Goal: Information Seeking & Learning: Learn about a topic

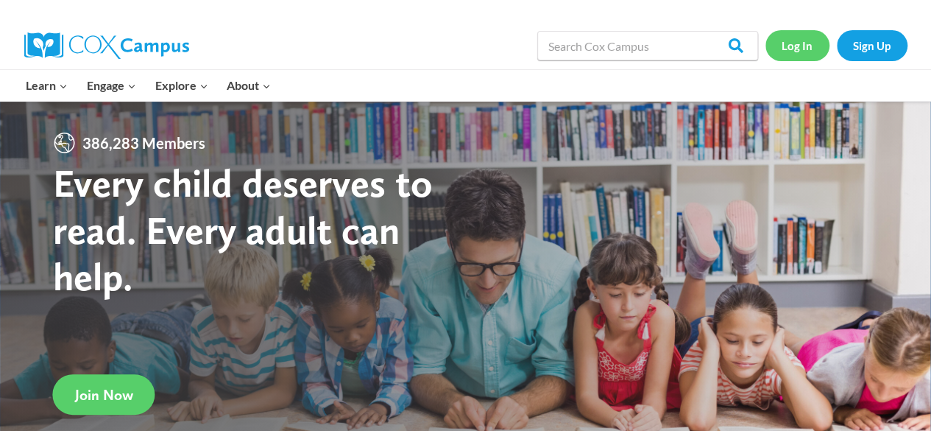
click at [800, 49] on link "Log In" at bounding box center [798, 45] width 64 height 30
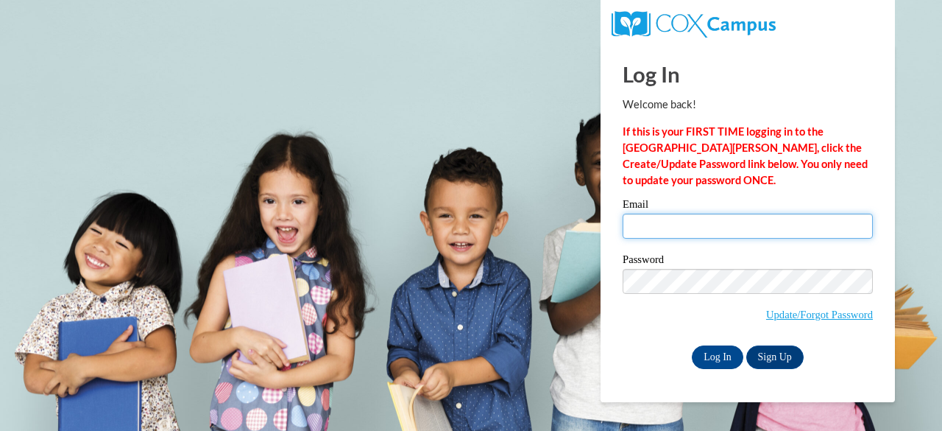
click at [688, 236] on input "Email" at bounding box center [748, 225] width 250 height 25
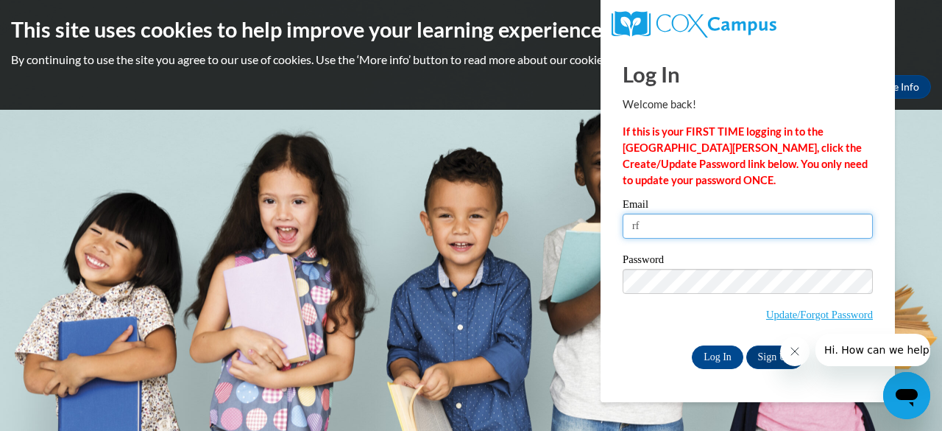
type input "r"
type input "ryfr@w-csd.org"
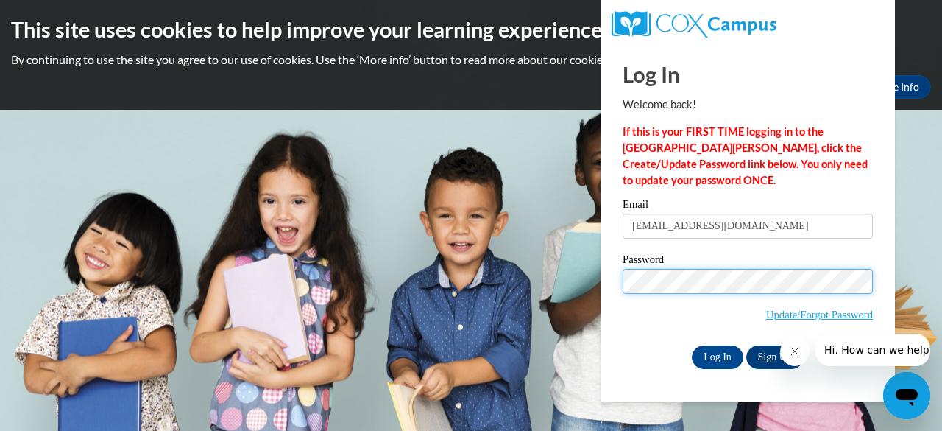
click at [692, 345] on input "Log In" at bounding box center [718, 357] width 52 height 24
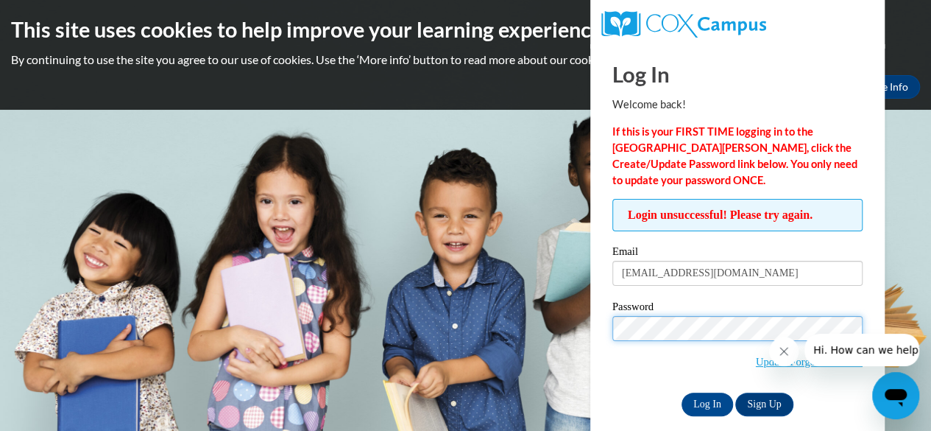
click at [682, 392] on input "Log In" at bounding box center [708, 404] width 52 height 24
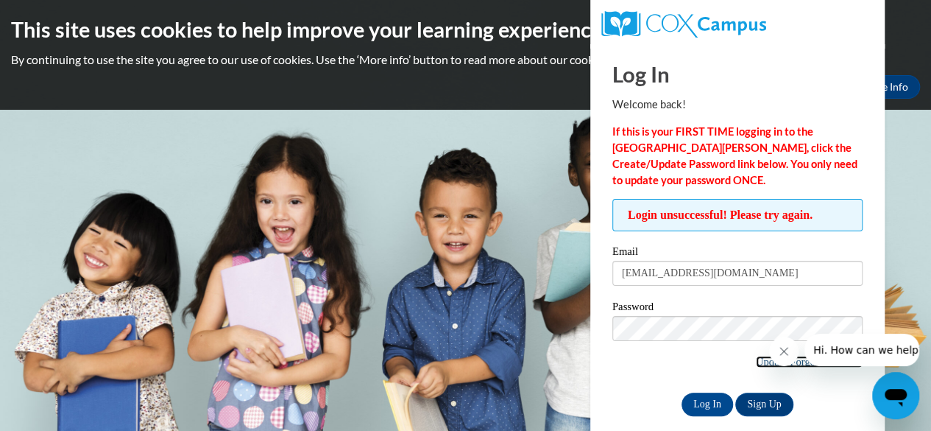
click at [760, 362] on link "Update/Forgot Password" at bounding box center [809, 362] width 107 height 12
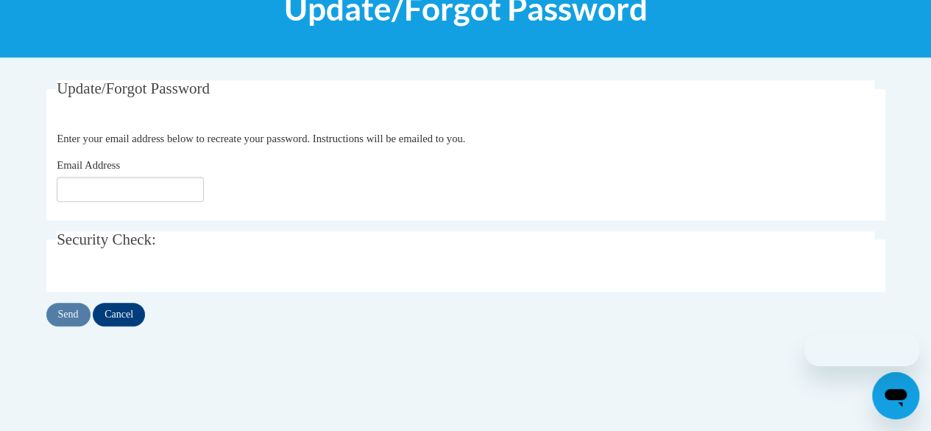
scroll to position [231, 0]
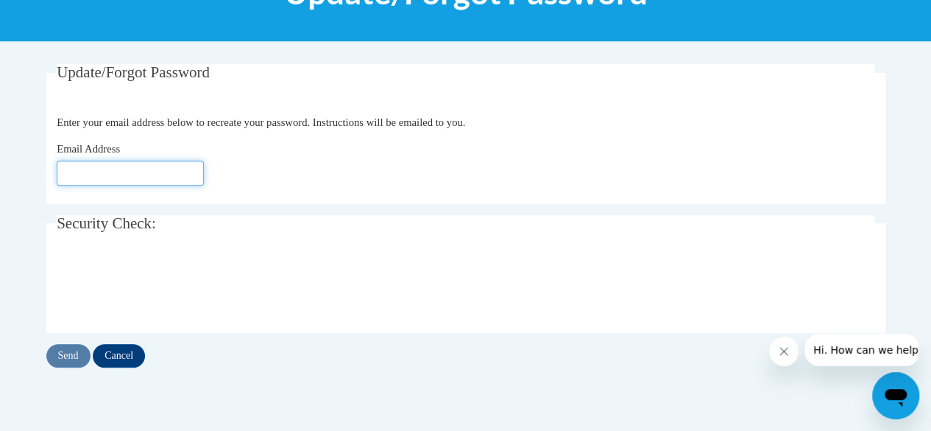
click at [77, 177] on input "Email Address" at bounding box center [130, 172] width 147 height 25
type input "[EMAIL_ADDRESS][DOMAIN_NAME]"
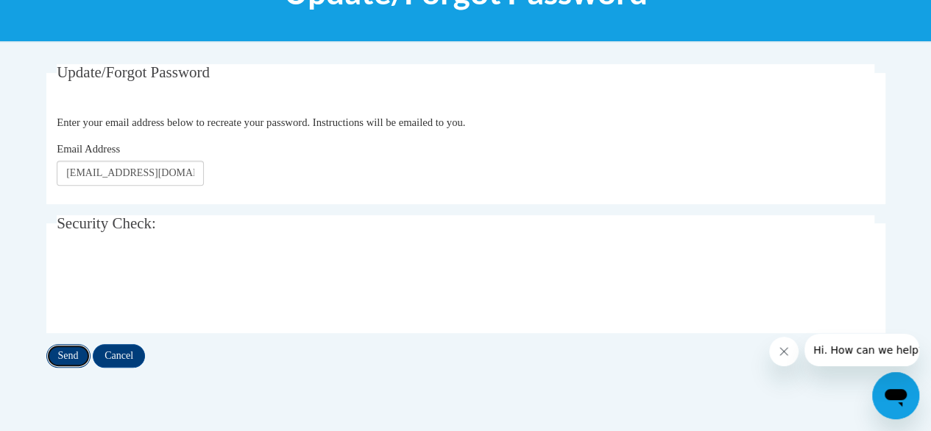
click at [69, 361] on input "Send" at bounding box center [68, 356] width 44 height 24
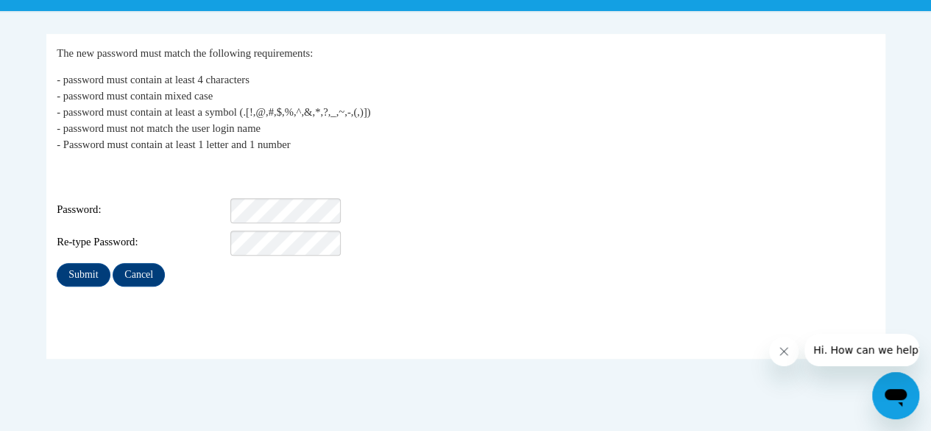
scroll to position [265, 0]
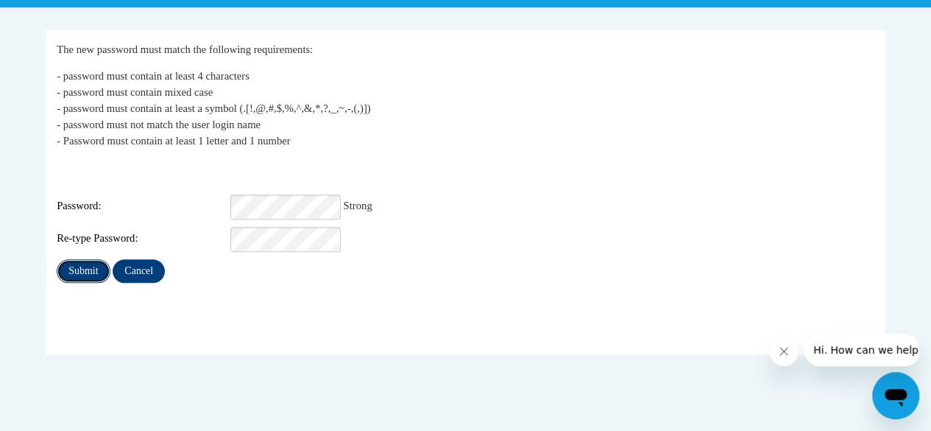
click at [81, 264] on input "Submit" at bounding box center [83, 271] width 53 height 24
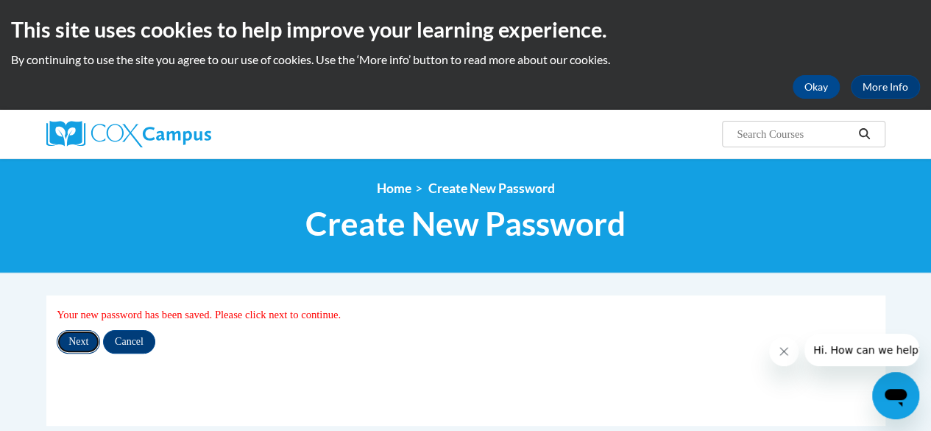
click at [74, 335] on input "Next" at bounding box center [78, 342] width 43 height 24
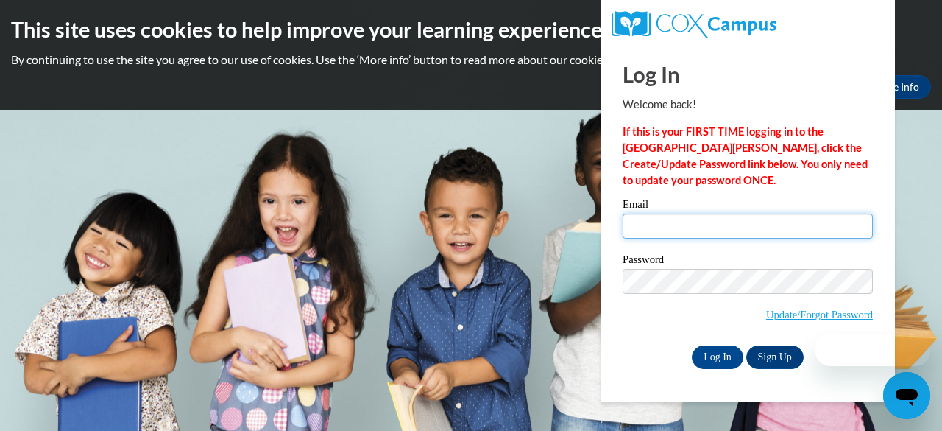
click at [660, 222] on input "Email" at bounding box center [748, 225] width 250 height 25
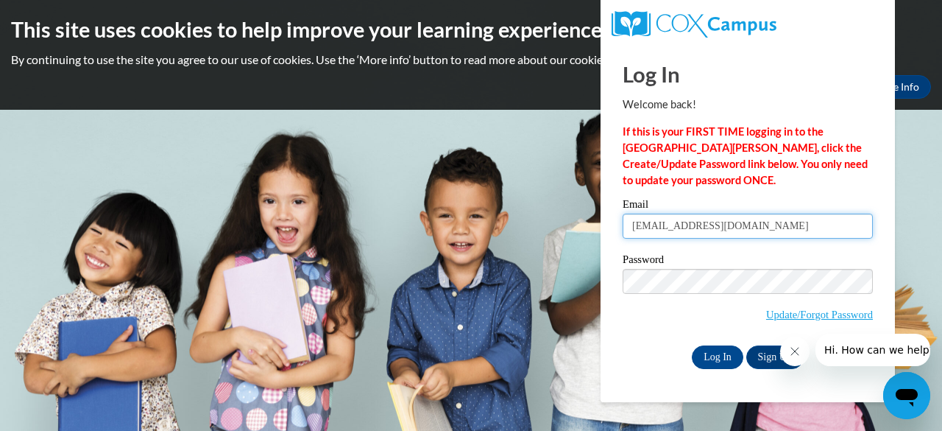
type input "ryfr@w-csd.org"
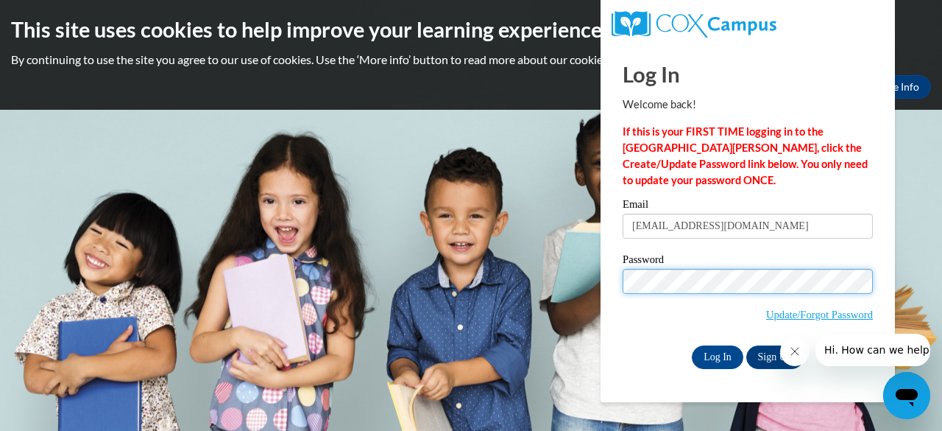
click at [692, 345] on input "Log In" at bounding box center [718, 357] width 52 height 24
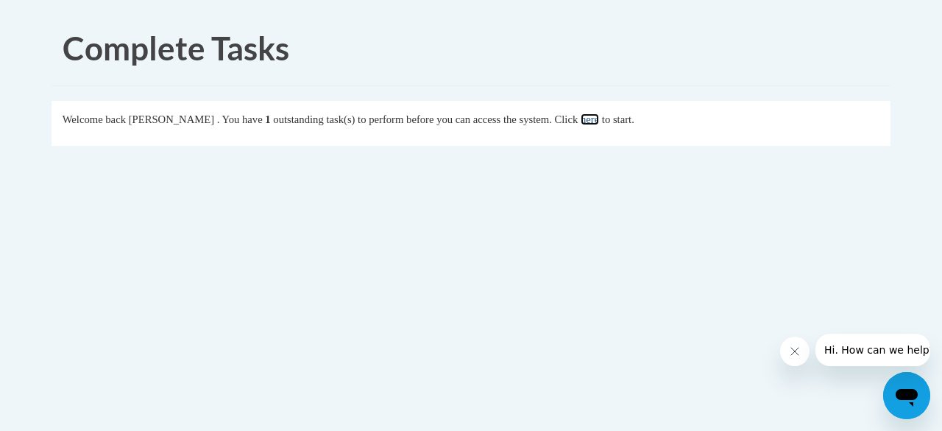
click at [599, 123] on link "here" at bounding box center [590, 119] width 18 height 12
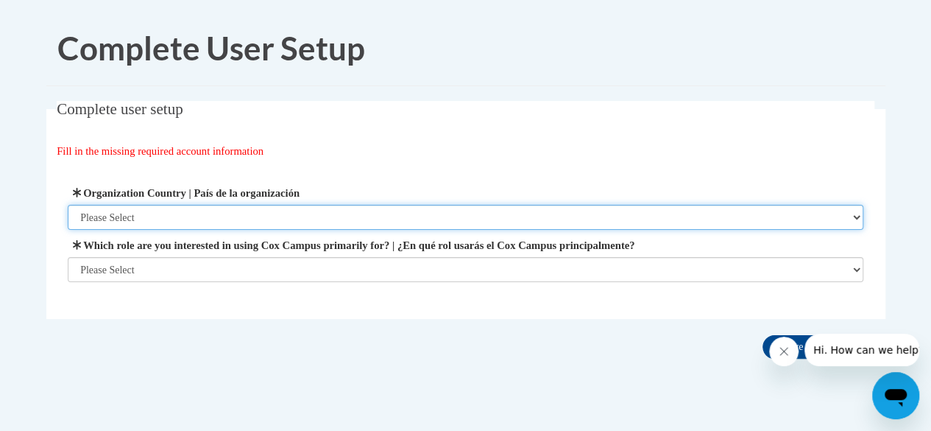
click at [449, 220] on select "Please Select [GEOGRAPHIC_DATA] | [GEOGRAPHIC_DATA] Outside of [GEOGRAPHIC_DATA…" at bounding box center [466, 217] width 796 height 25
select select "ad49bcad-a171-4b2e-b99c-48b446064914"
click at [68, 205] on select "Please Select [GEOGRAPHIC_DATA] | [GEOGRAPHIC_DATA] Outside of [GEOGRAPHIC_DATA…" at bounding box center [466, 217] width 796 height 25
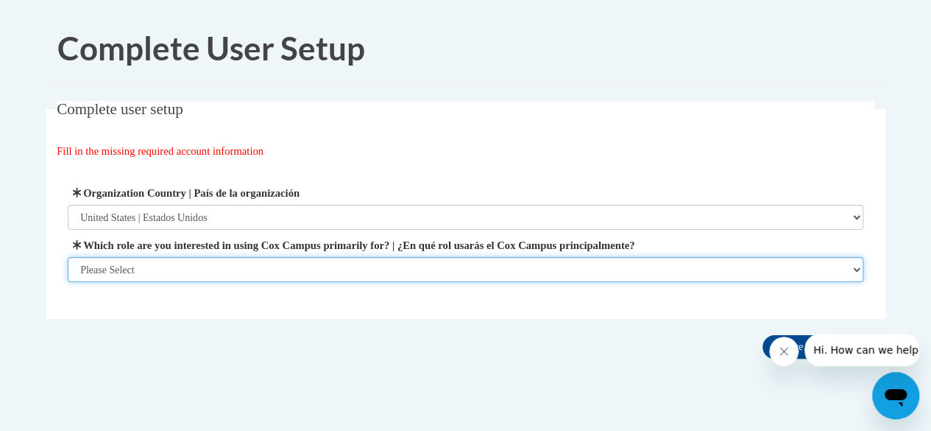
click at [379, 265] on select "Please Select College/University | Colegio/Universidad Community/Nonprofit Part…" at bounding box center [466, 269] width 796 height 25
select select "fbf2d438-af2f-41f8-98f1-81c410e29de3"
click at [68, 282] on select "Please Select College/University | Colegio/Universidad Community/Nonprofit Part…" at bounding box center [466, 269] width 796 height 25
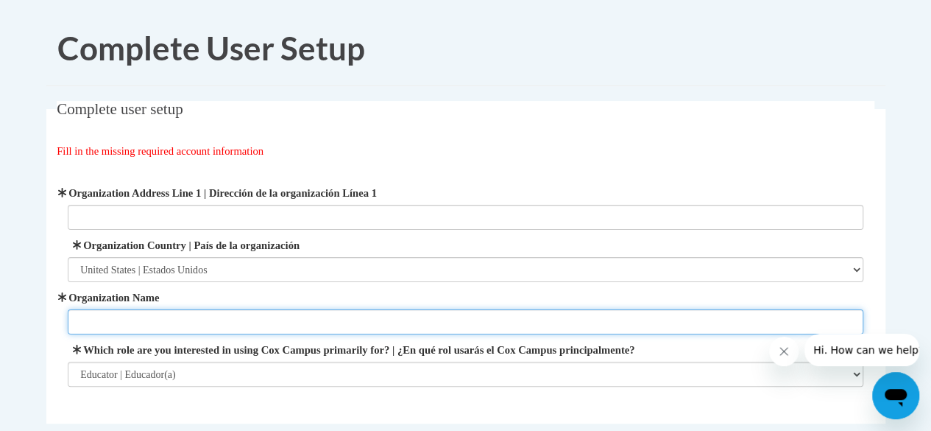
click at [322, 319] on input "Organization Name" at bounding box center [466, 321] width 796 height 25
type input "[GEOGRAPHIC_DATA]"
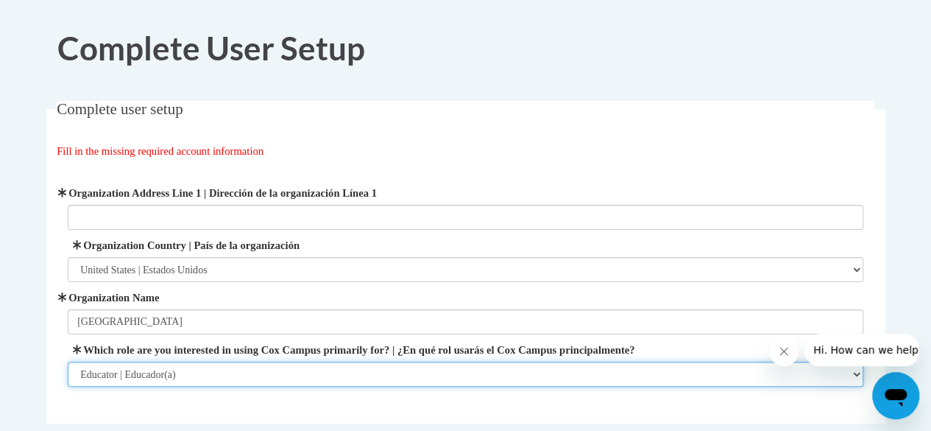
click at [297, 370] on select "Please Select College/University | Colegio/Universidad Community/Nonprofit Part…" at bounding box center [466, 373] width 796 height 25
click at [68, 361] on select "Please Select College/University | Colegio/Universidad Community/Nonprofit Part…" at bounding box center [466, 373] width 796 height 25
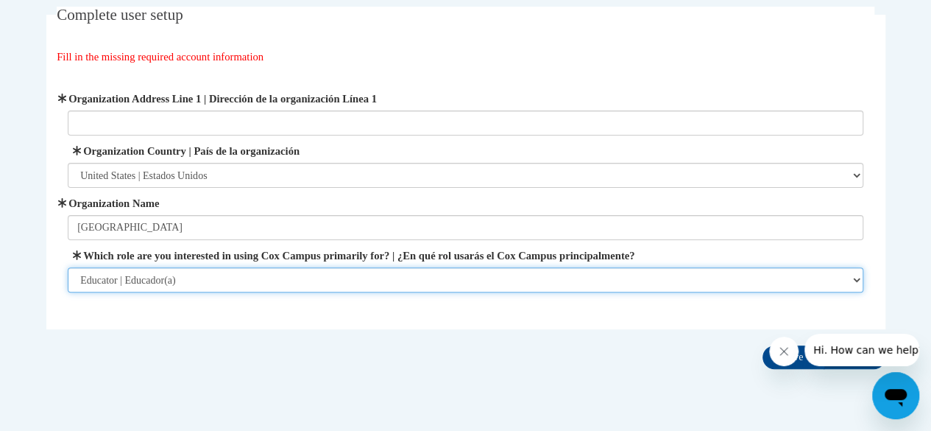
scroll to position [106, 0]
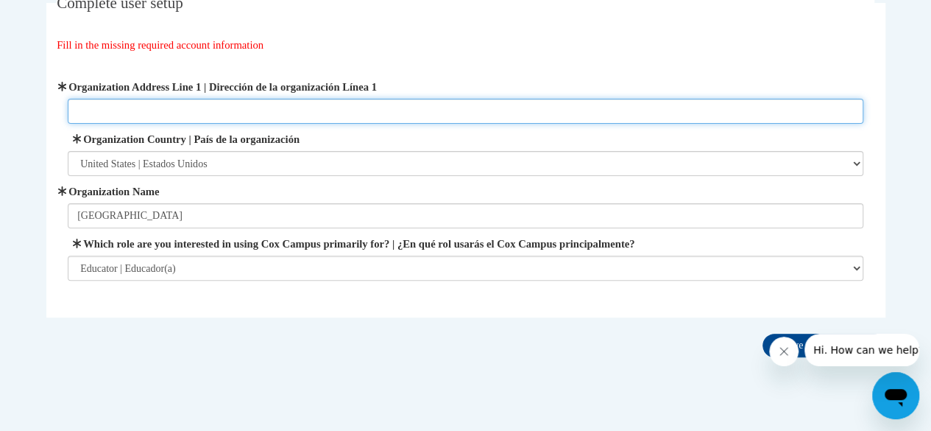
click at [263, 113] on input "Organization Address Line 1 | Dirección de la organización Línea 1" at bounding box center [466, 111] width 796 height 25
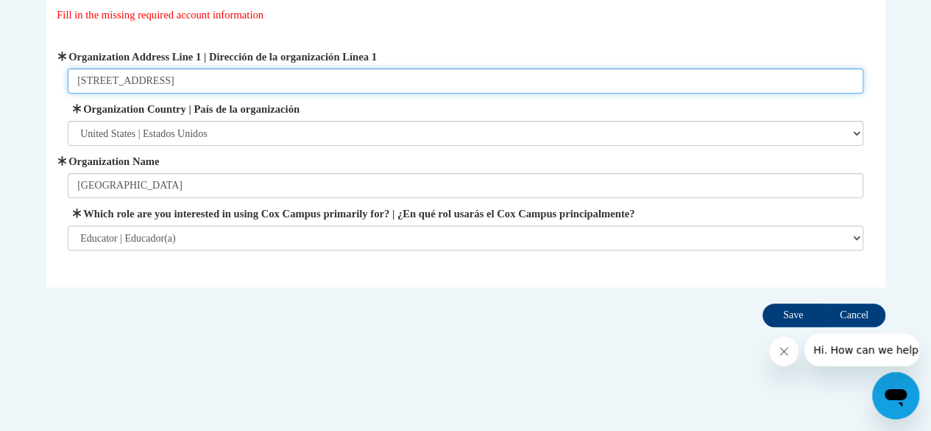
type input "233 S. Third Ave"
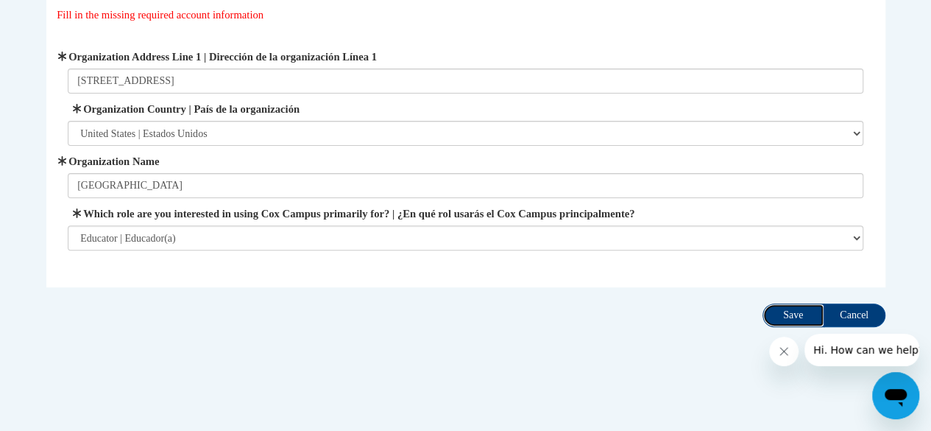
click at [801, 316] on input "Save" at bounding box center [794, 315] width 62 height 24
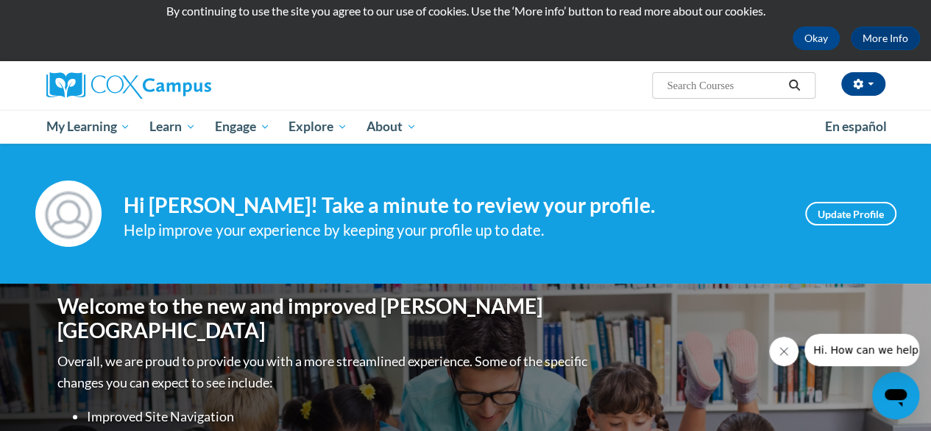
scroll to position [52, 0]
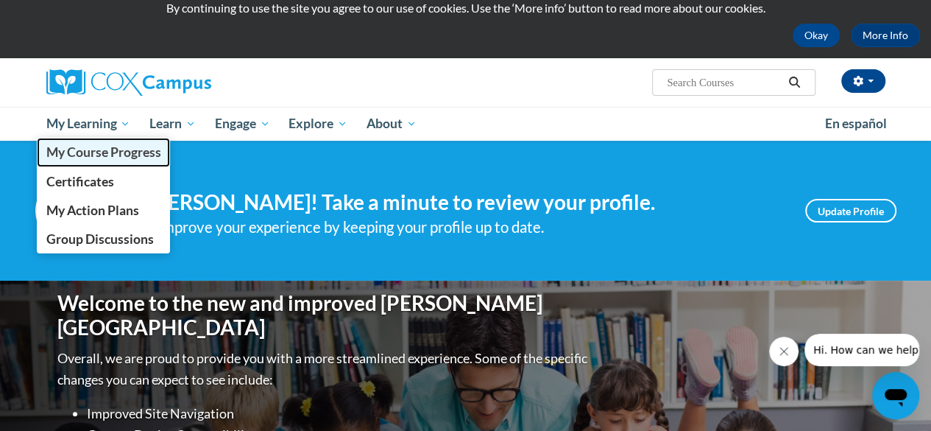
click at [100, 157] on span "My Course Progress" at bounding box center [103, 151] width 115 height 15
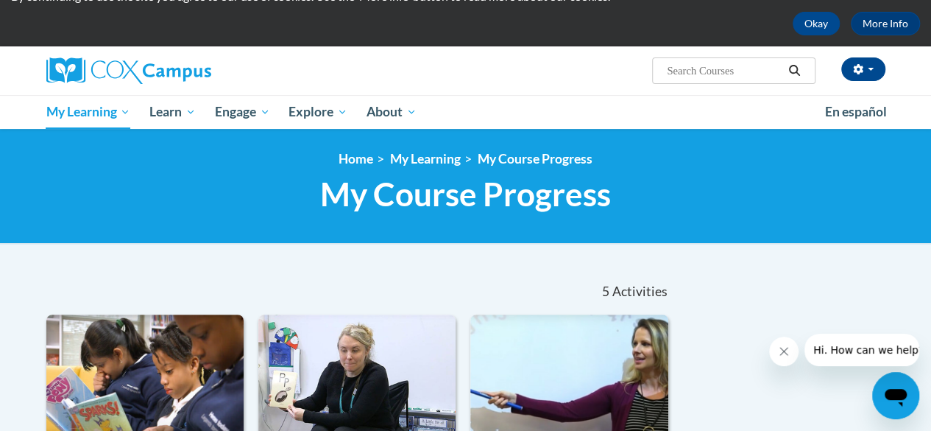
scroll to position [60, 0]
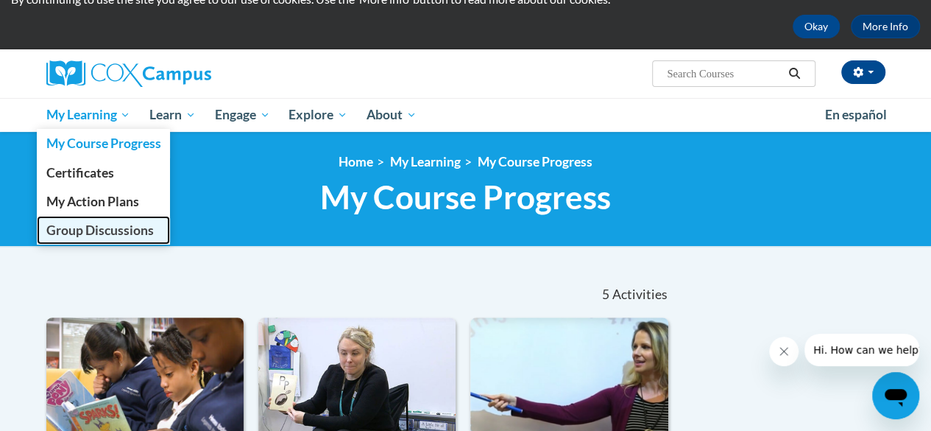
click at [72, 229] on span "Group Discussions" at bounding box center [99, 229] width 107 height 15
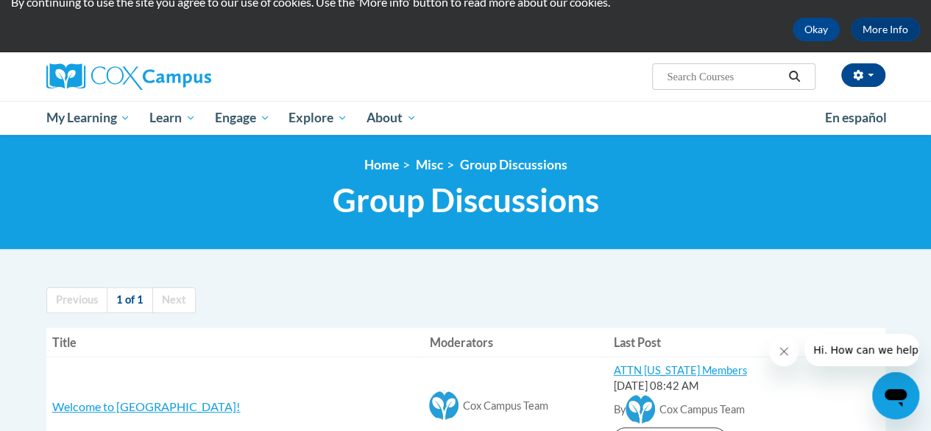
scroll to position [47, 0]
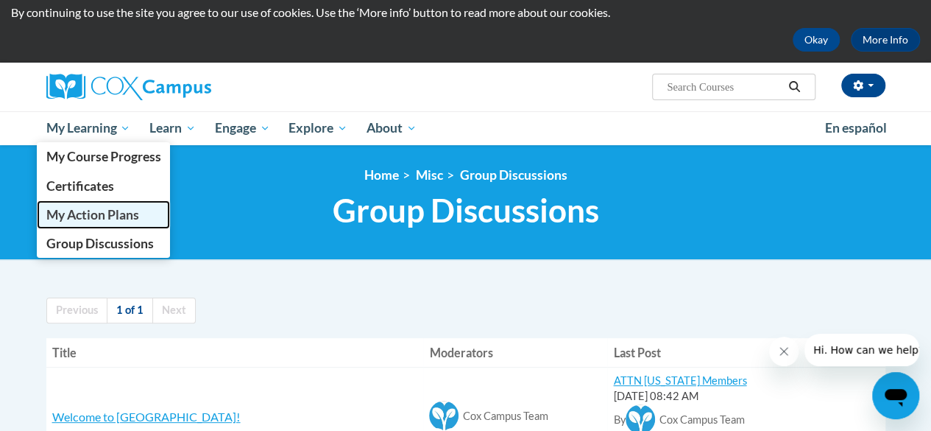
click at [88, 216] on span "My Action Plans" at bounding box center [92, 214] width 93 height 15
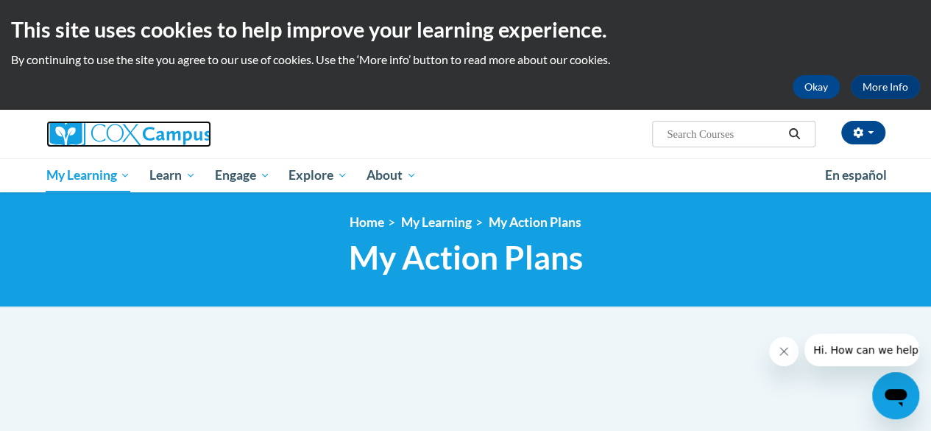
click at [100, 131] on img at bounding box center [128, 134] width 165 height 27
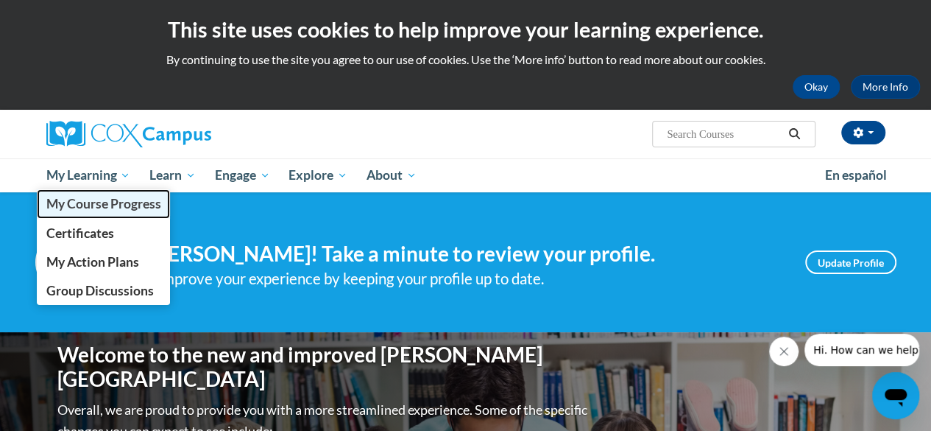
click at [66, 202] on span "My Course Progress" at bounding box center [103, 203] width 115 height 15
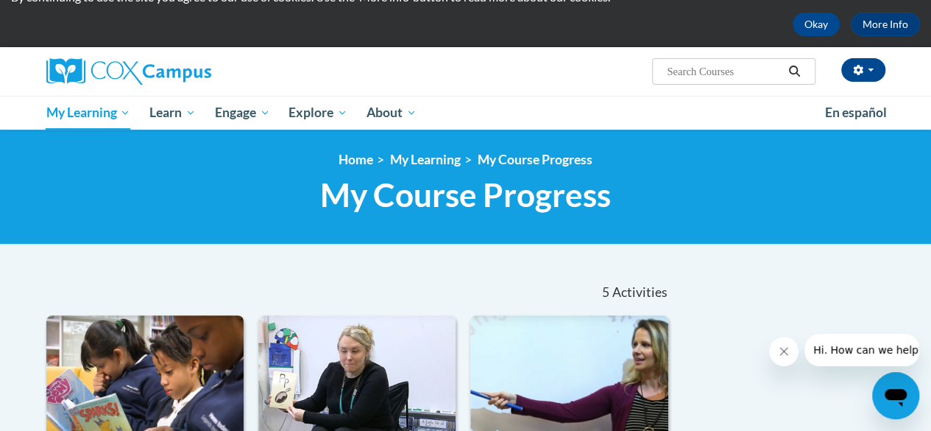
scroll to position [61, 0]
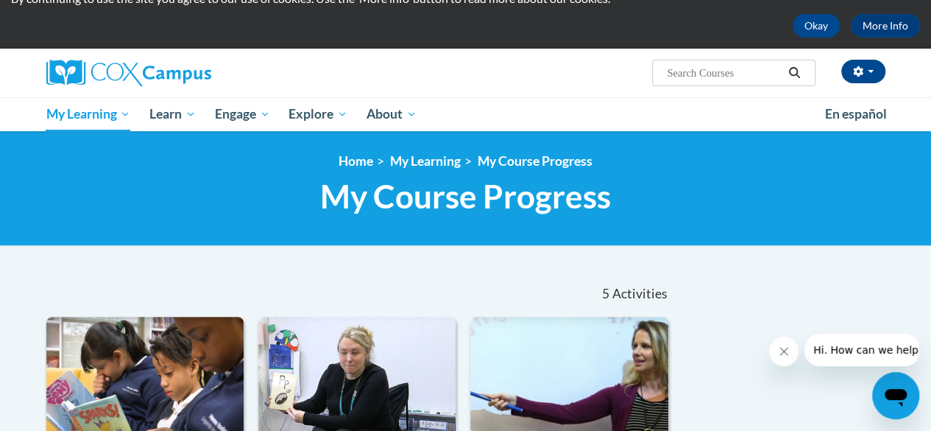
click at [693, 70] on input "Search..." at bounding box center [725, 73] width 118 height 18
type input "vocabulary"
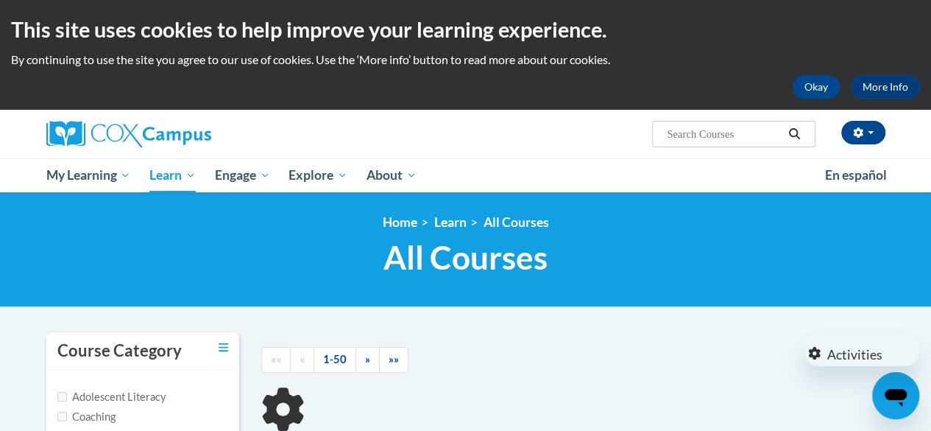
type input "vocabulary"
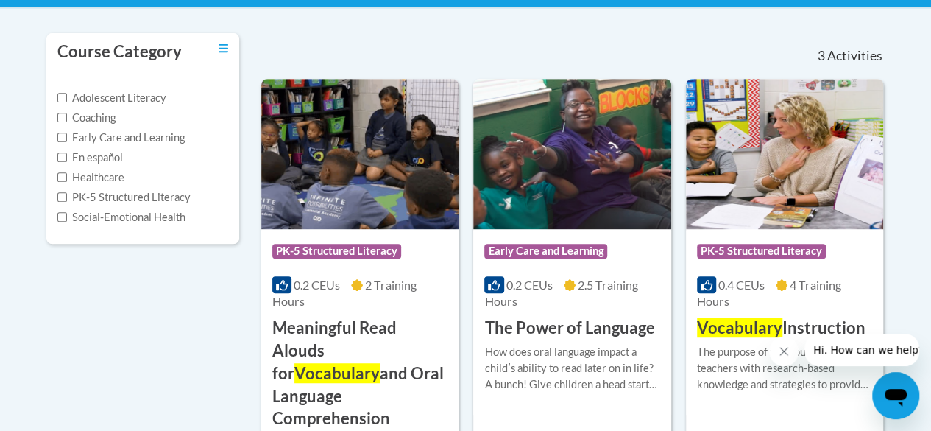
scroll to position [293, 0]
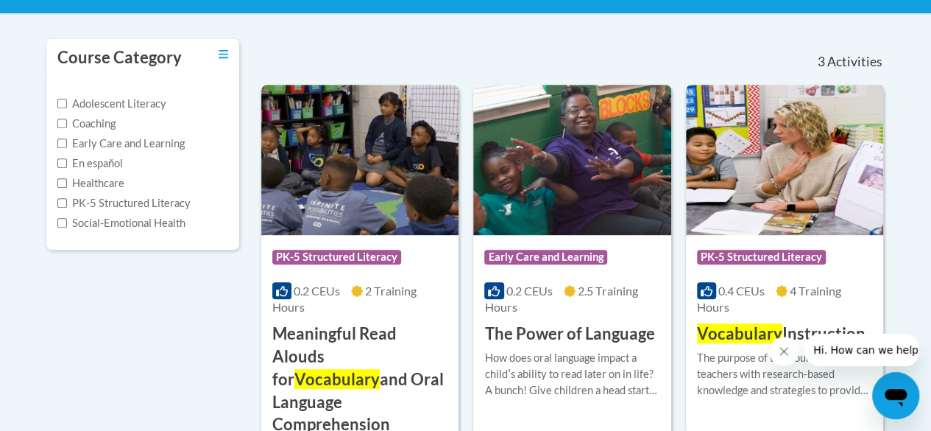
click at [733, 335] on span "Vocabulary" at bounding box center [739, 333] width 85 height 20
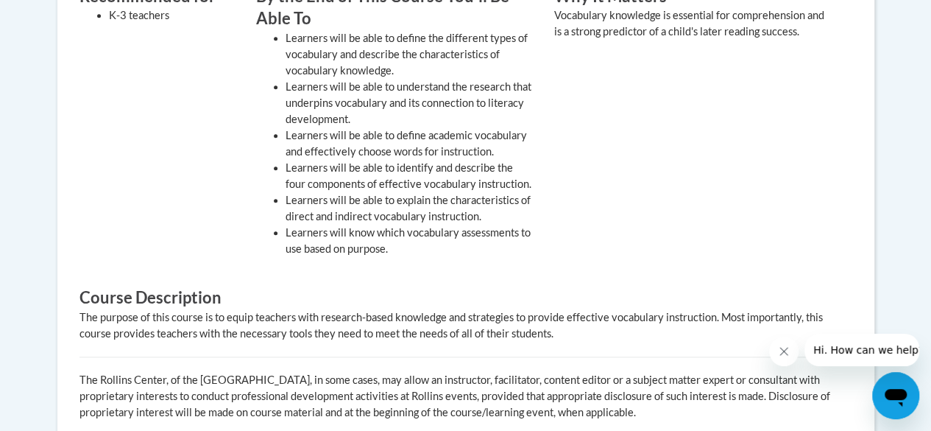
scroll to position [658, 0]
click at [786, 361] on button "Close message from company" at bounding box center [783, 350] width 29 height 29
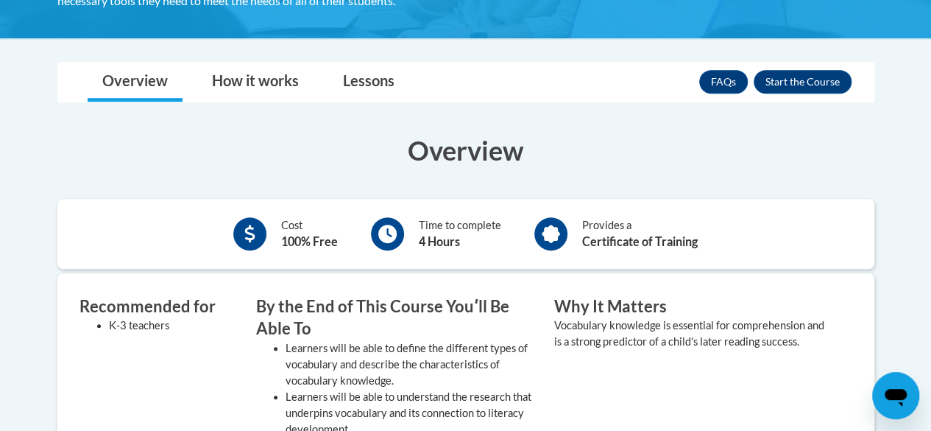
scroll to position [345, 0]
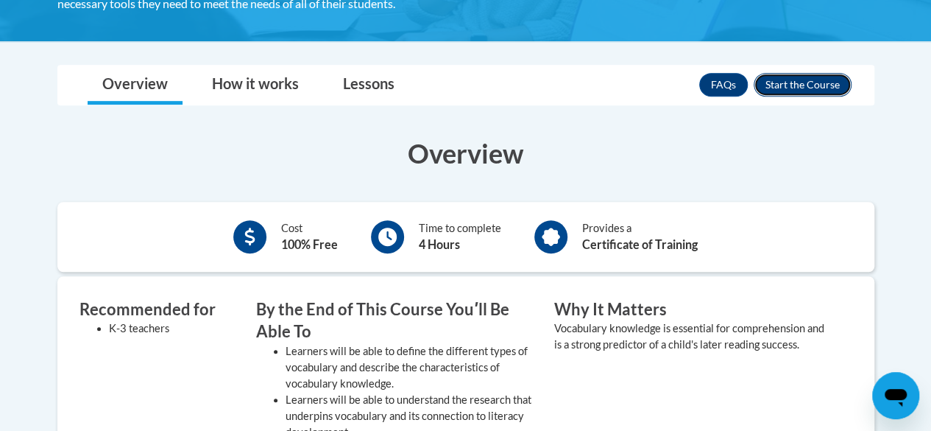
click at [818, 93] on button "Enroll" at bounding box center [803, 85] width 98 height 24
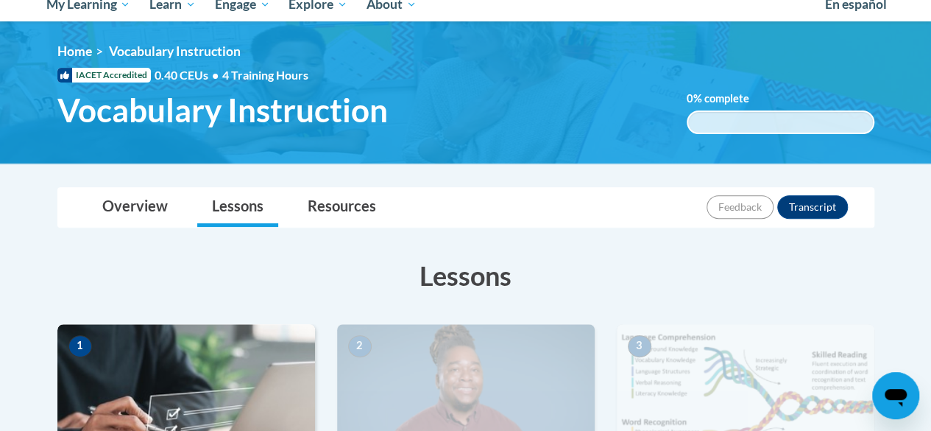
scroll to position [172, 0]
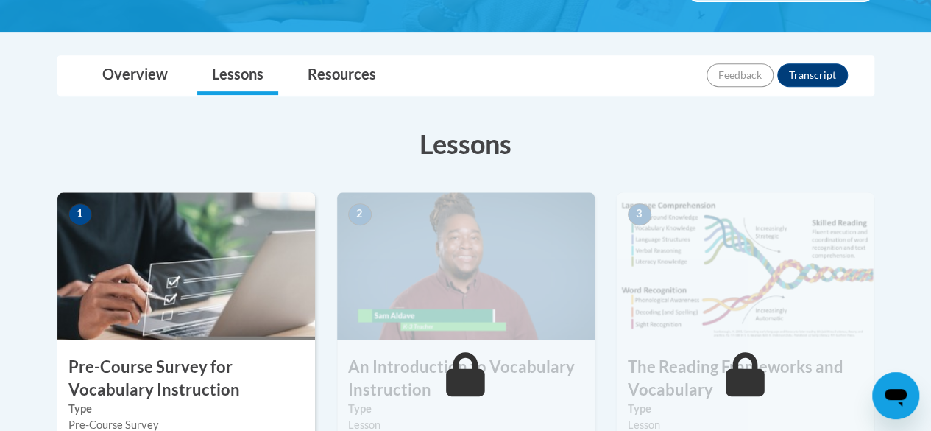
click at [564, 409] on label "Type" at bounding box center [466, 408] width 236 height 16
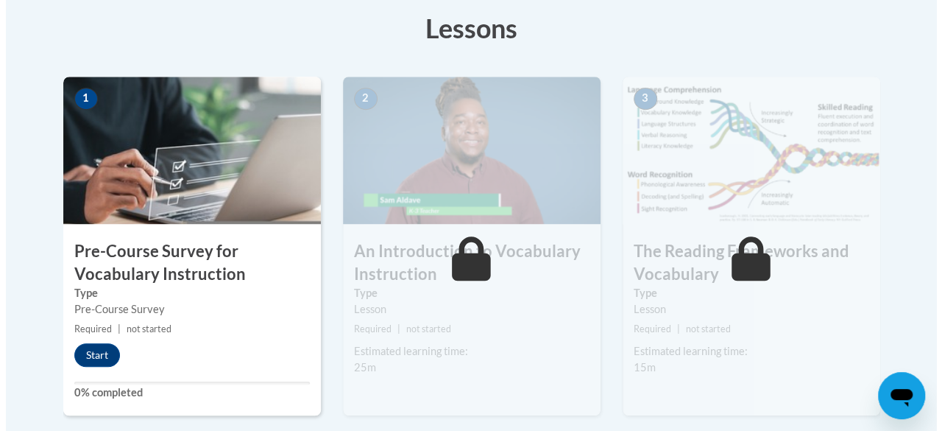
scroll to position [421, 0]
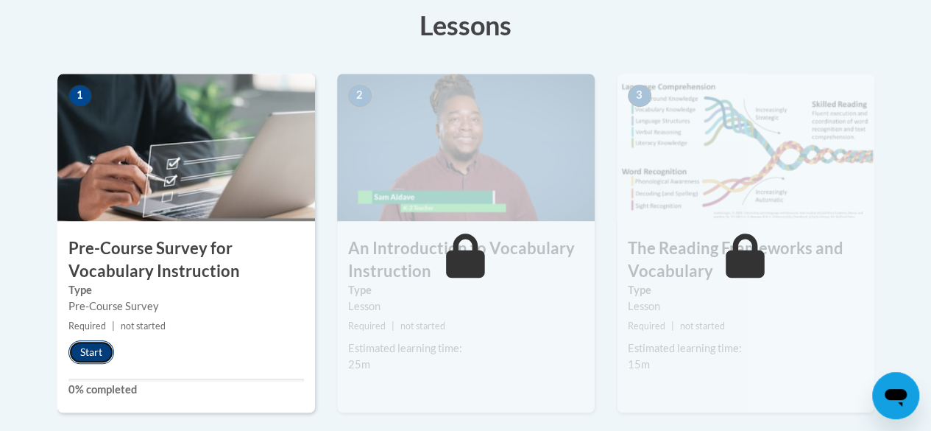
click at [101, 359] on button "Start" at bounding box center [91, 352] width 46 height 24
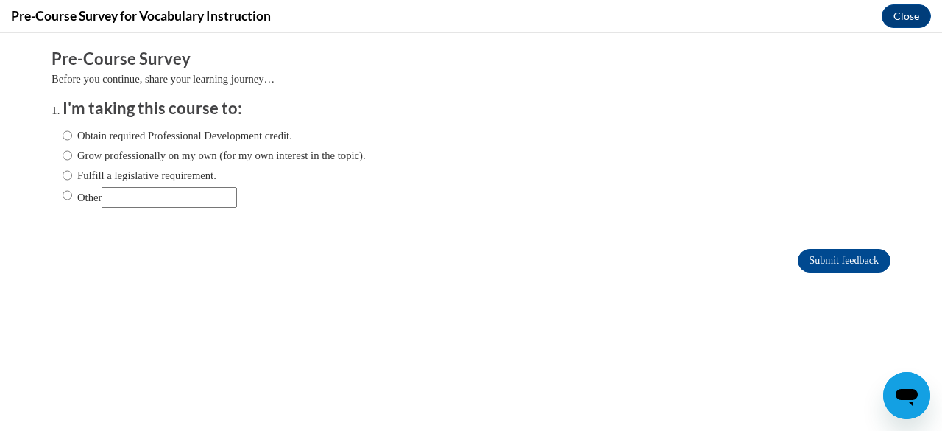
scroll to position [0, 0]
click at [63, 177] on input "Fulfill a legislative requirement." at bounding box center [68, 175] width 10 height 16
radio input "true"
click at [800, 267] on input "Submit feedback" at bounding box center [844, 261] width 93 height 24
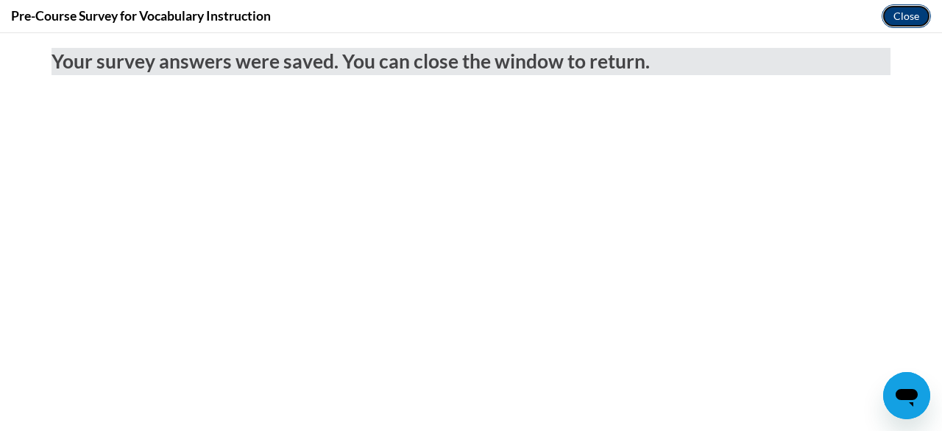
click at [902, 12] on button "Close" at bounding box center [906, 16] width 49 height 24
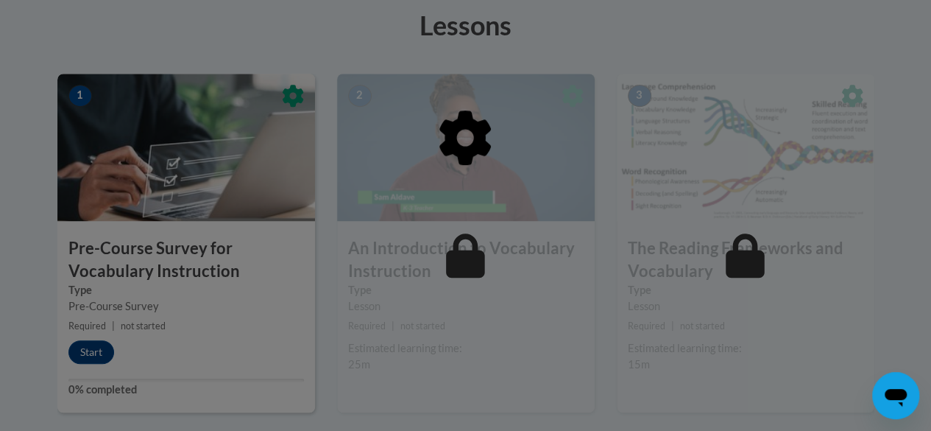
click at [88, 348] on div at bounding box center [465, 214] width 817 height 280
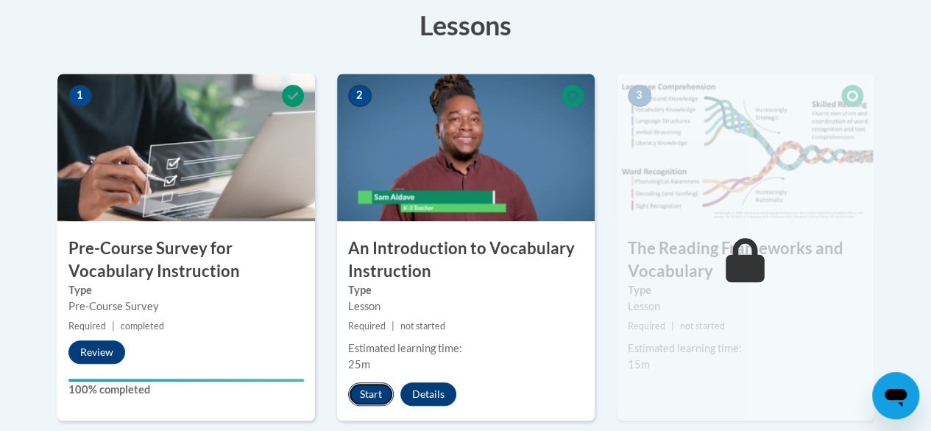
click at [371, 393] on button "Start" at bounding box center [371, 394] width 46 height 24
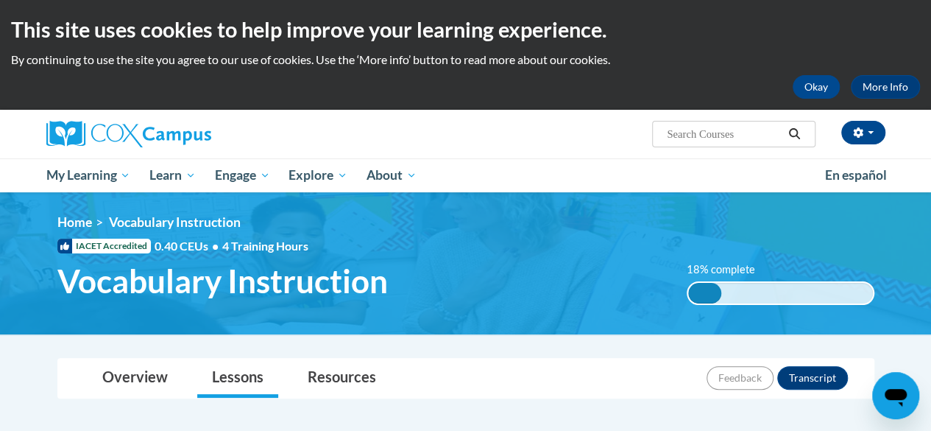
click at [213, 227] on span "Vocabulary Instruction" at bounding box center [175, 221] width 132 height 15
